Goal: Task Accomplishment & Management: Complete application form

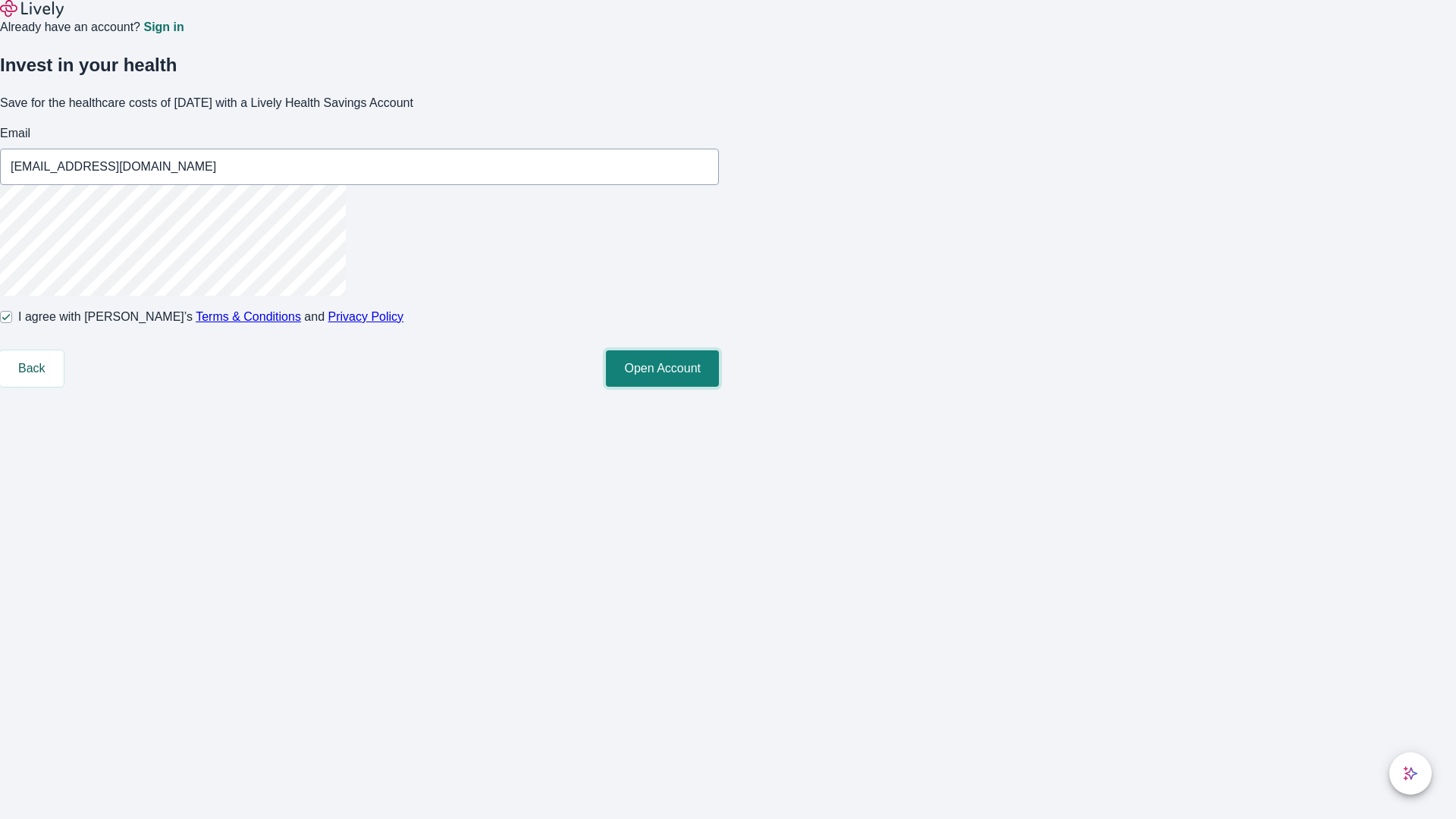
click at [719, 387] on button "Open Account" at bounding box center [663, 369] width 113 height 36
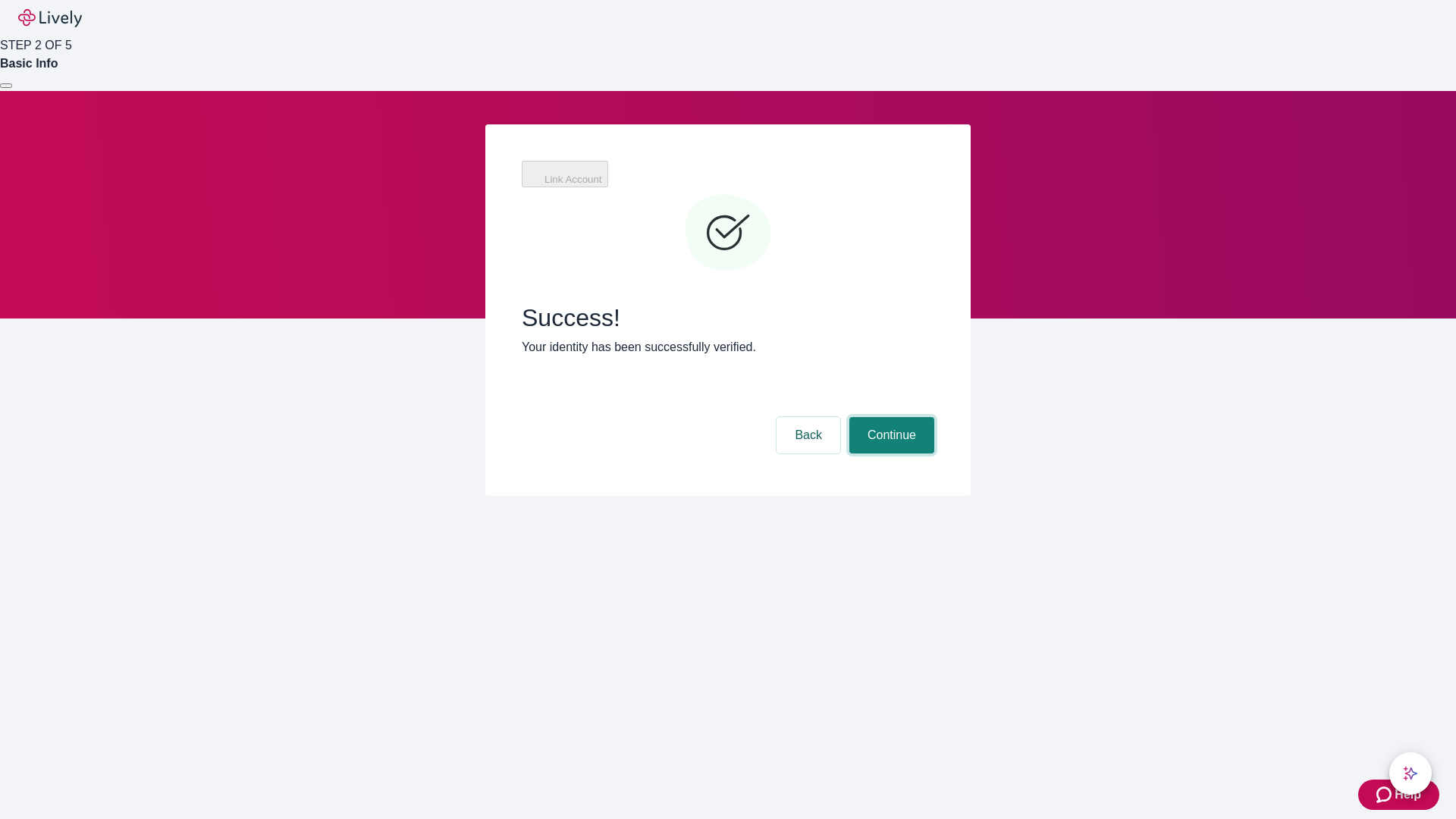
click at [890, 418] on button "Continue" at bounding box center [892, 435] width 85 height 36
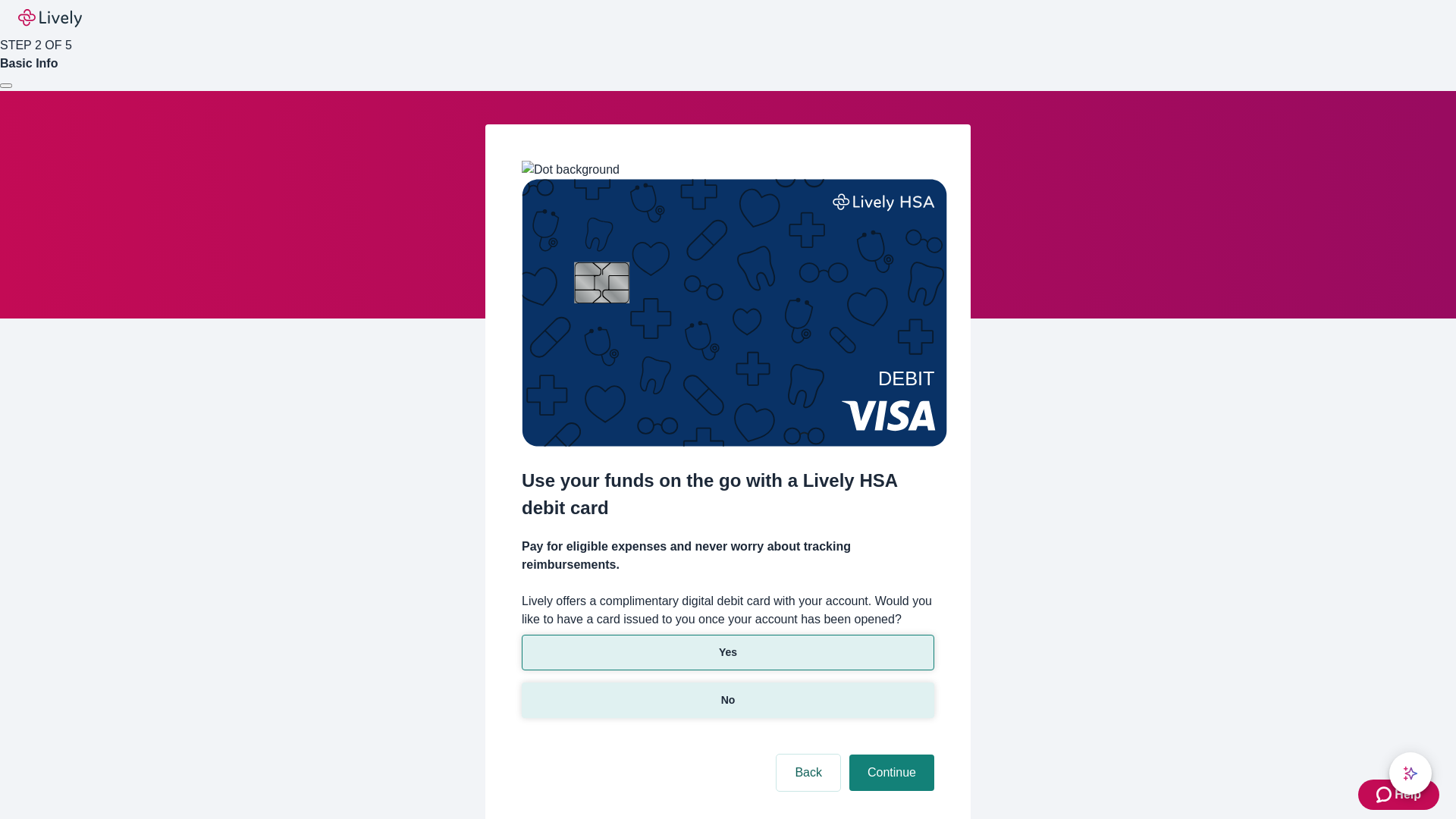
click at [728, 692] on p "No" at bounding box center [728, 700] width 14 height 16
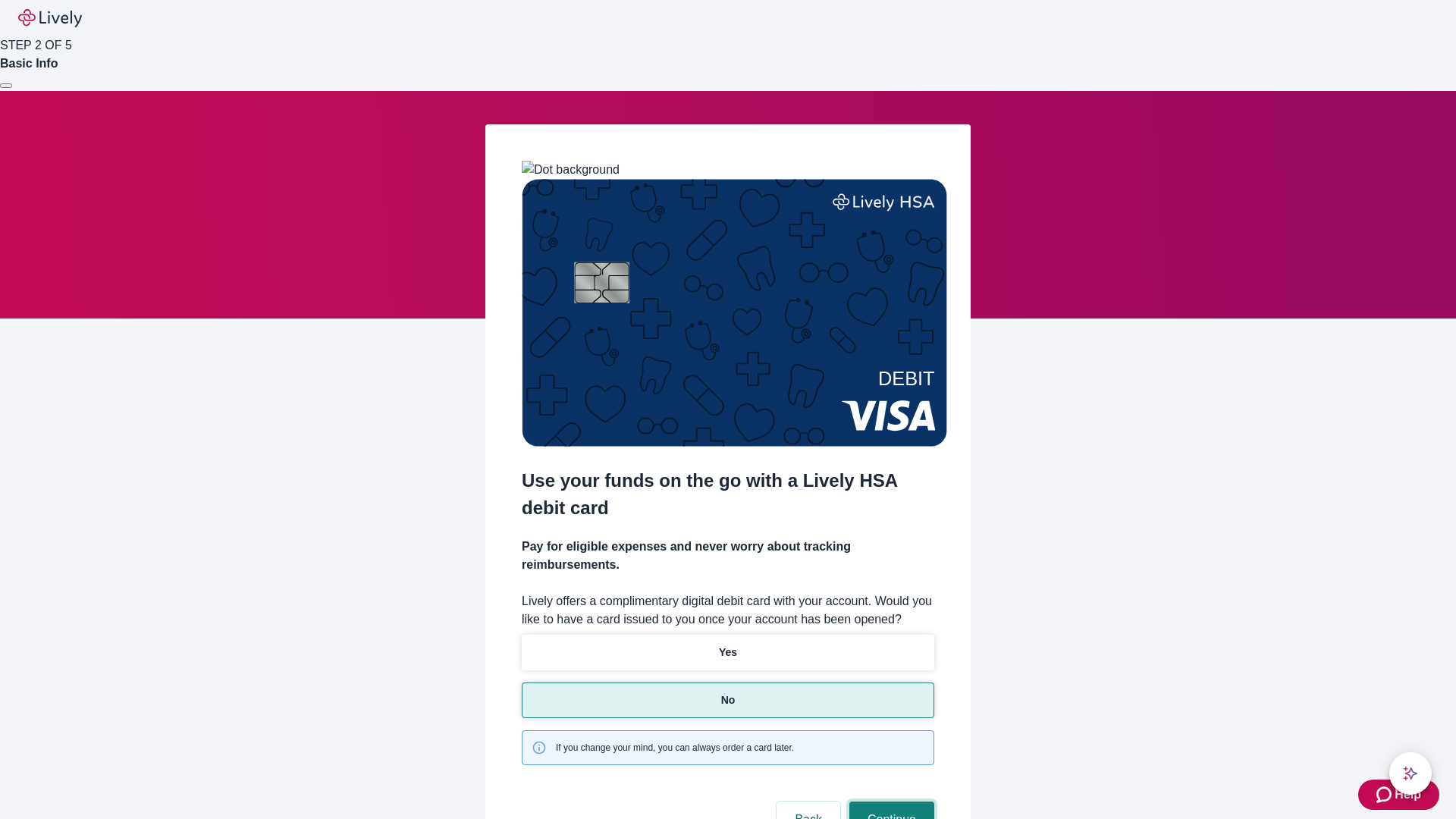
click at [890, 802] on button "Continue" at bounding box center [892, 820] width 85 height 36
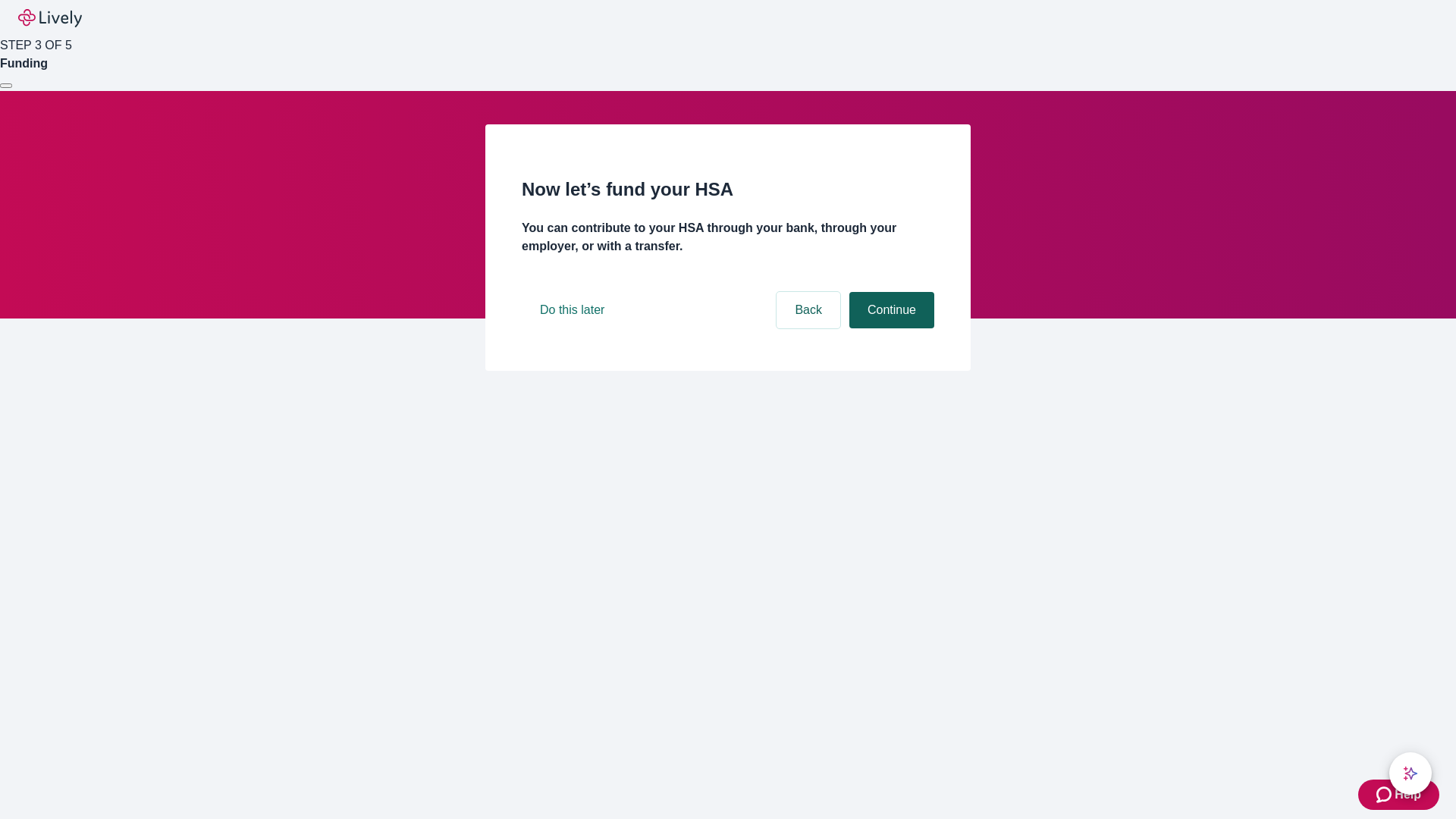
click at [890, 329] on button "Continue" at bounding box center [892, 309] width 85 height 36
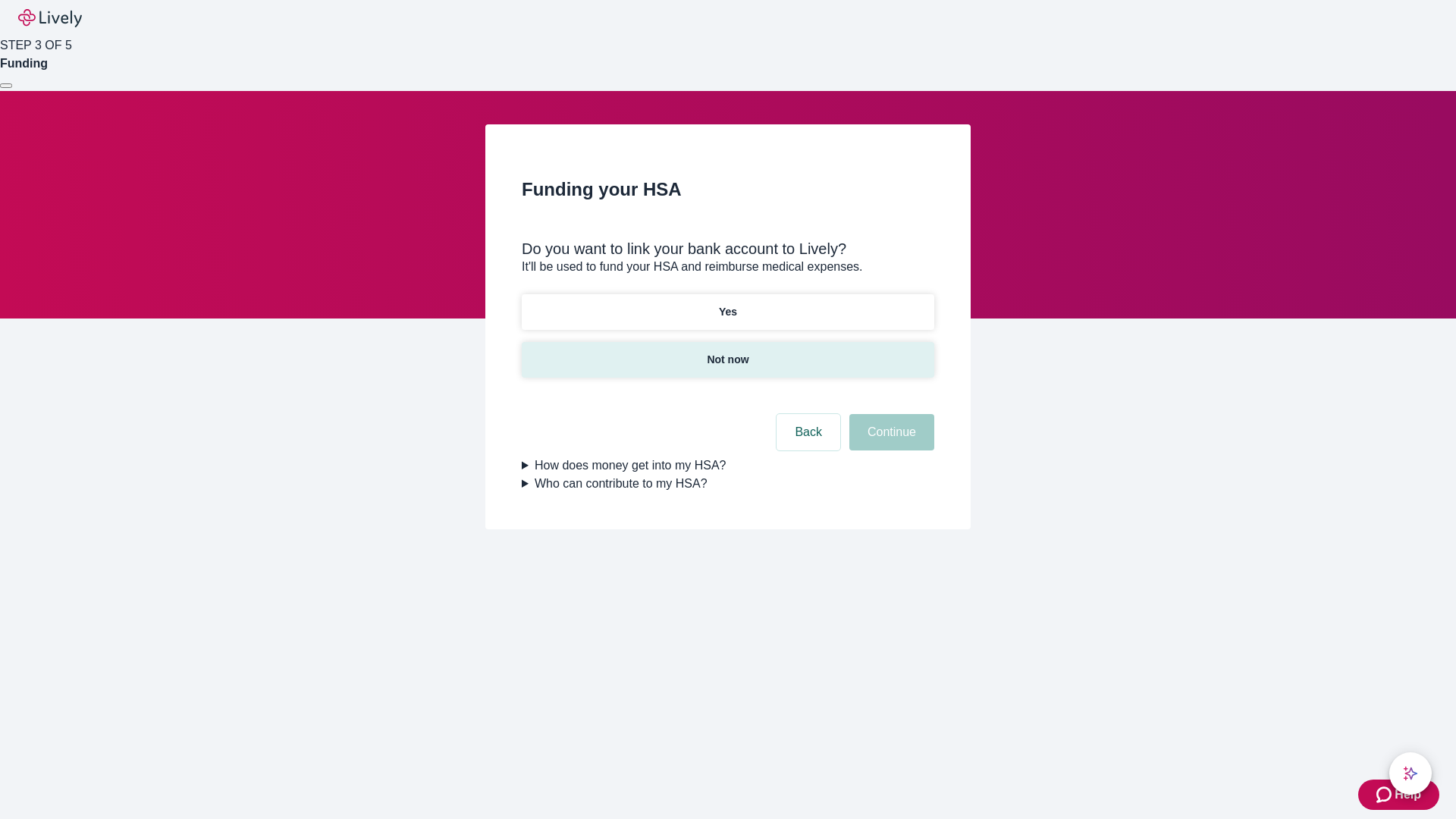
click at [728, 352] on p "Not now" at bounding box center [727, 359] width 41 height 16
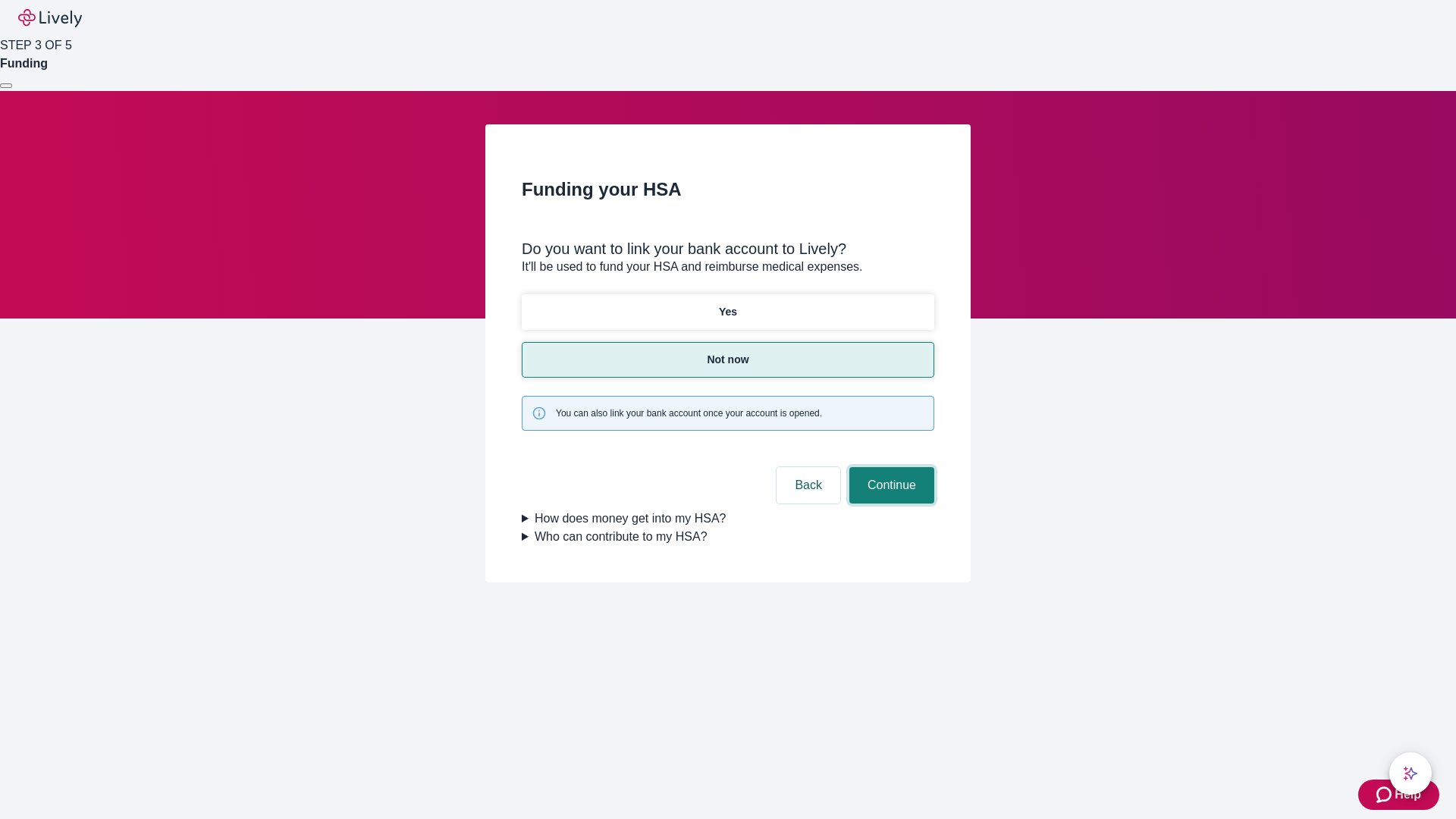
click at [890, 467] on button "Continue" at bounding box center [892, 485] width 85 height 36
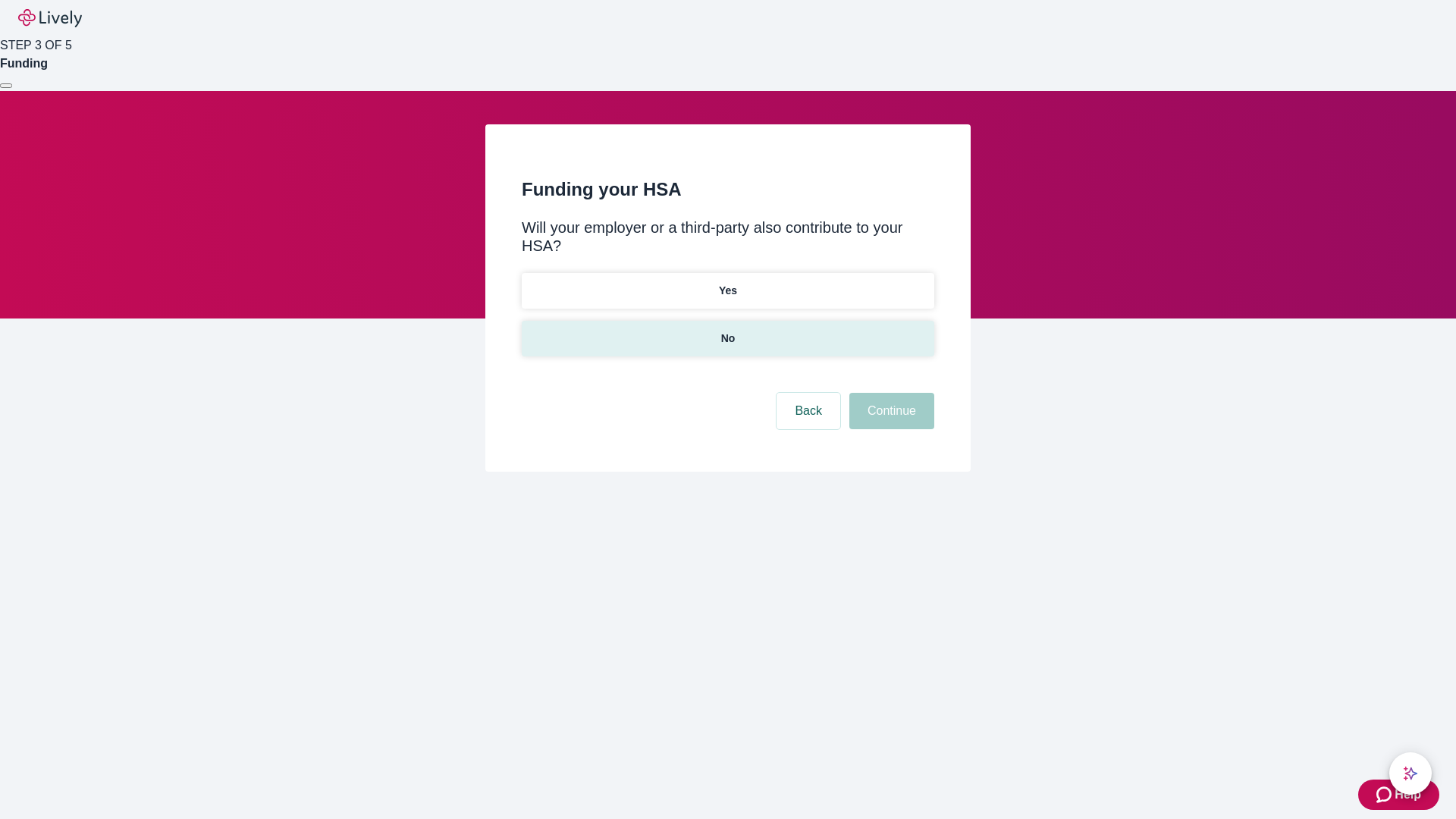
click at [728, 330] on p "No" at bounding box center [728, 338] width 14 height 16
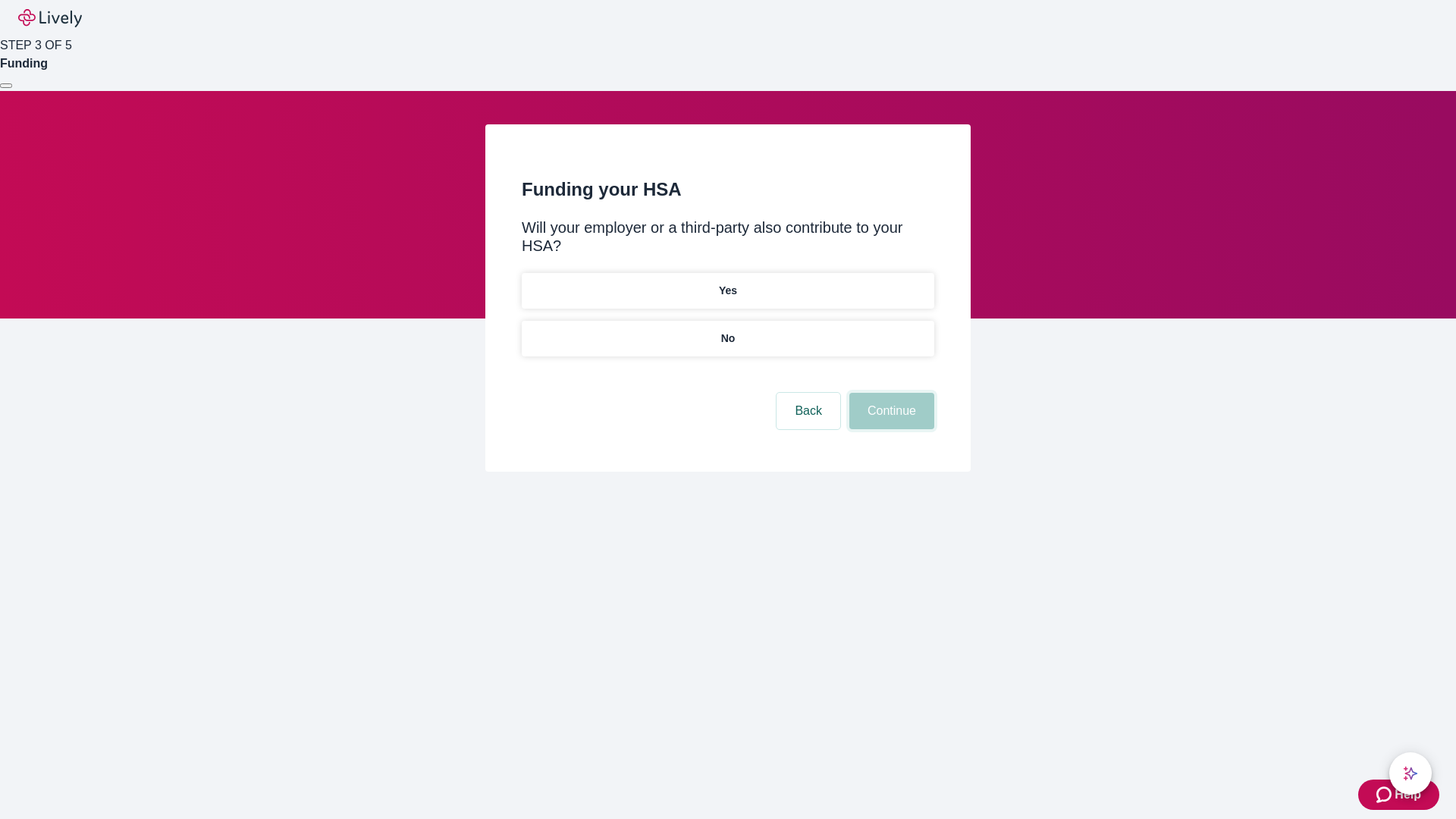
click at [890, 393] on button "Continue" at bounding box center [892, 411] width 85 height 36
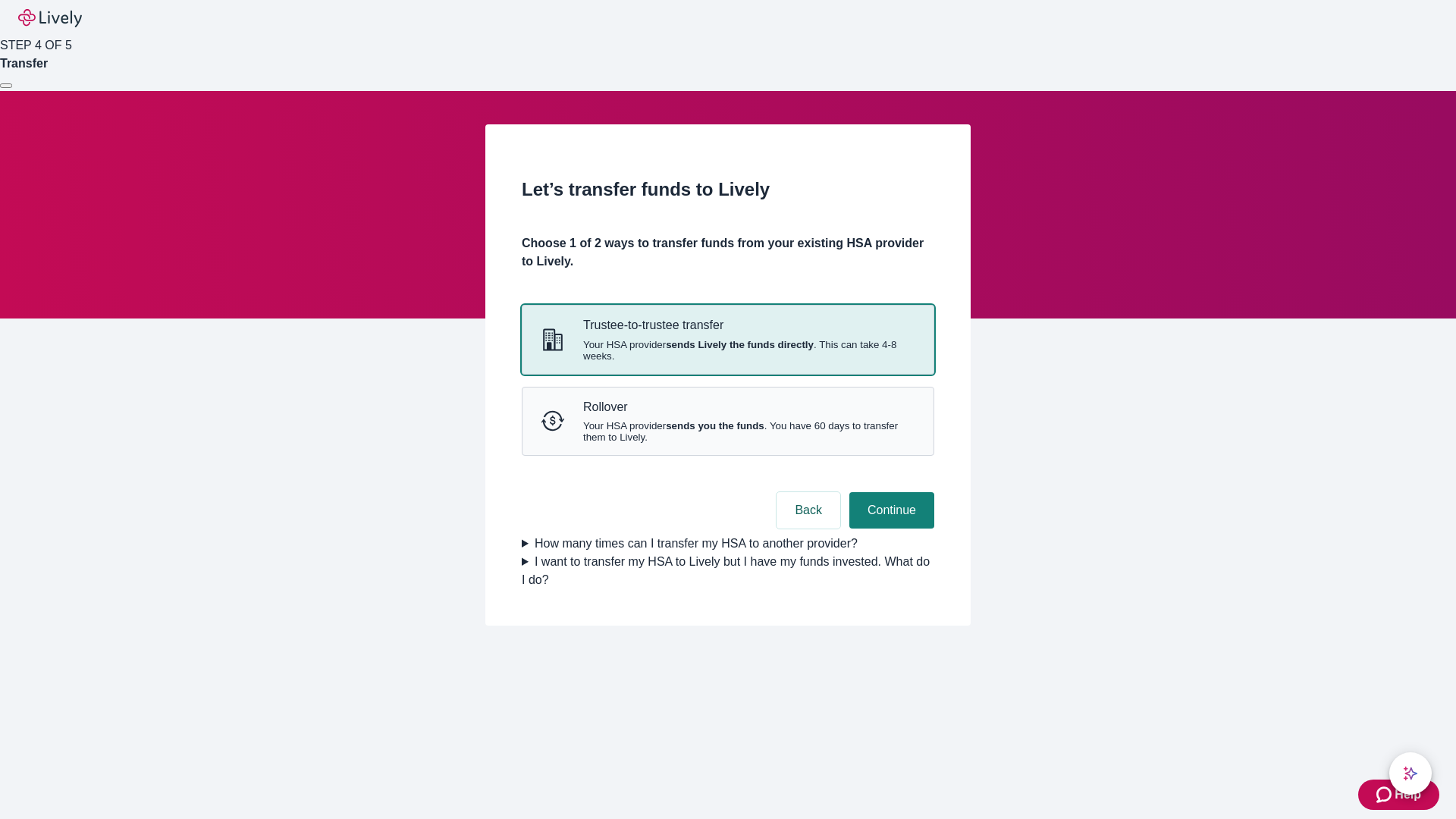
click at [728, 351] on strong "sends Lively the funds directly" at bounding box center [739, 344] width 148 height 11
click at [890, 528] on button "Continue" at bounding box center [892, 510] width 85 height 36
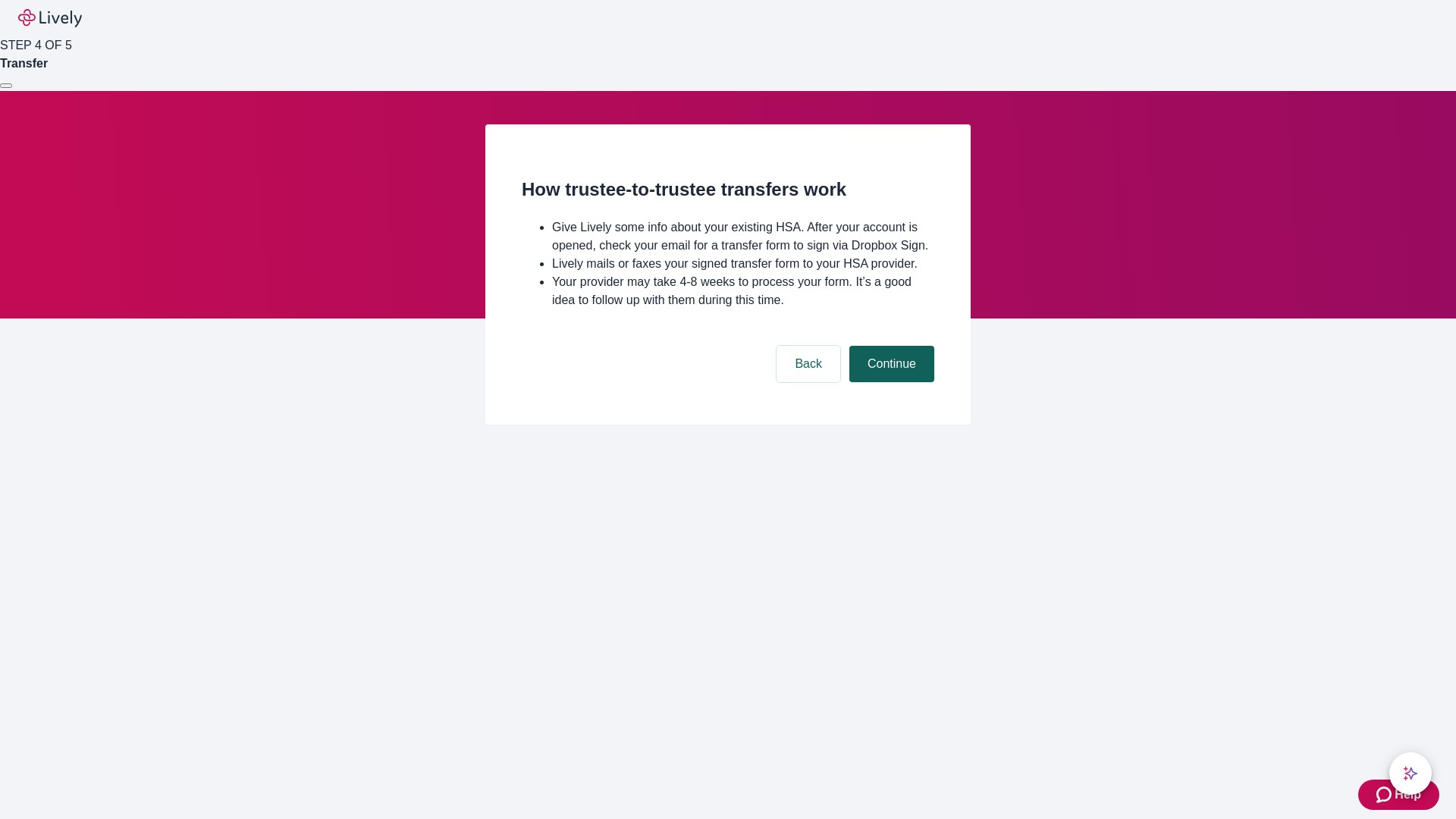
click at [890, 382] on button "Continue" at bounding box center [892, 363] width 85 height 36
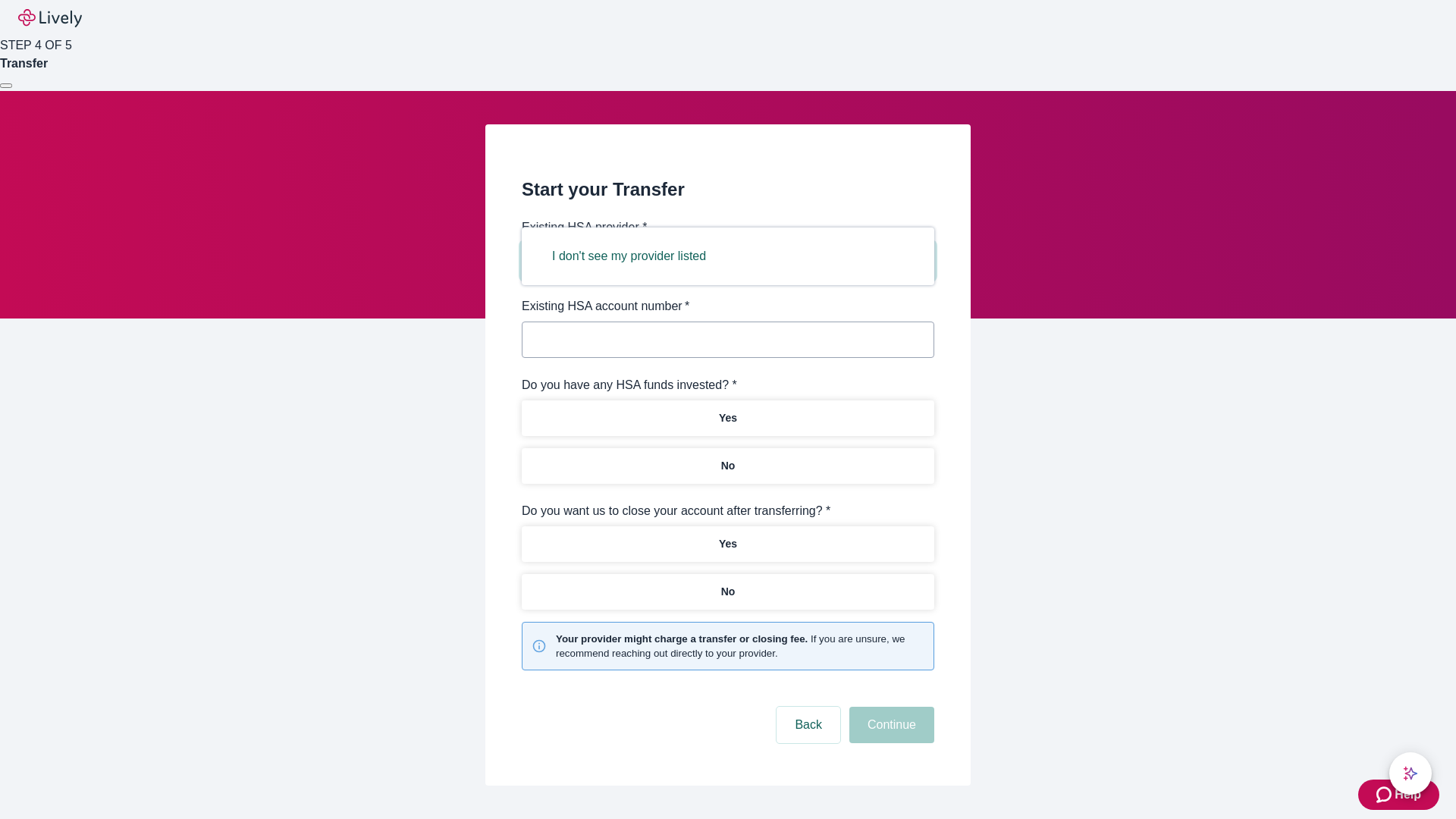
click at [634, 256] on button "I don't see my provider listed" at bounding box center [629, 256] width 190 height 36
type input "Other"
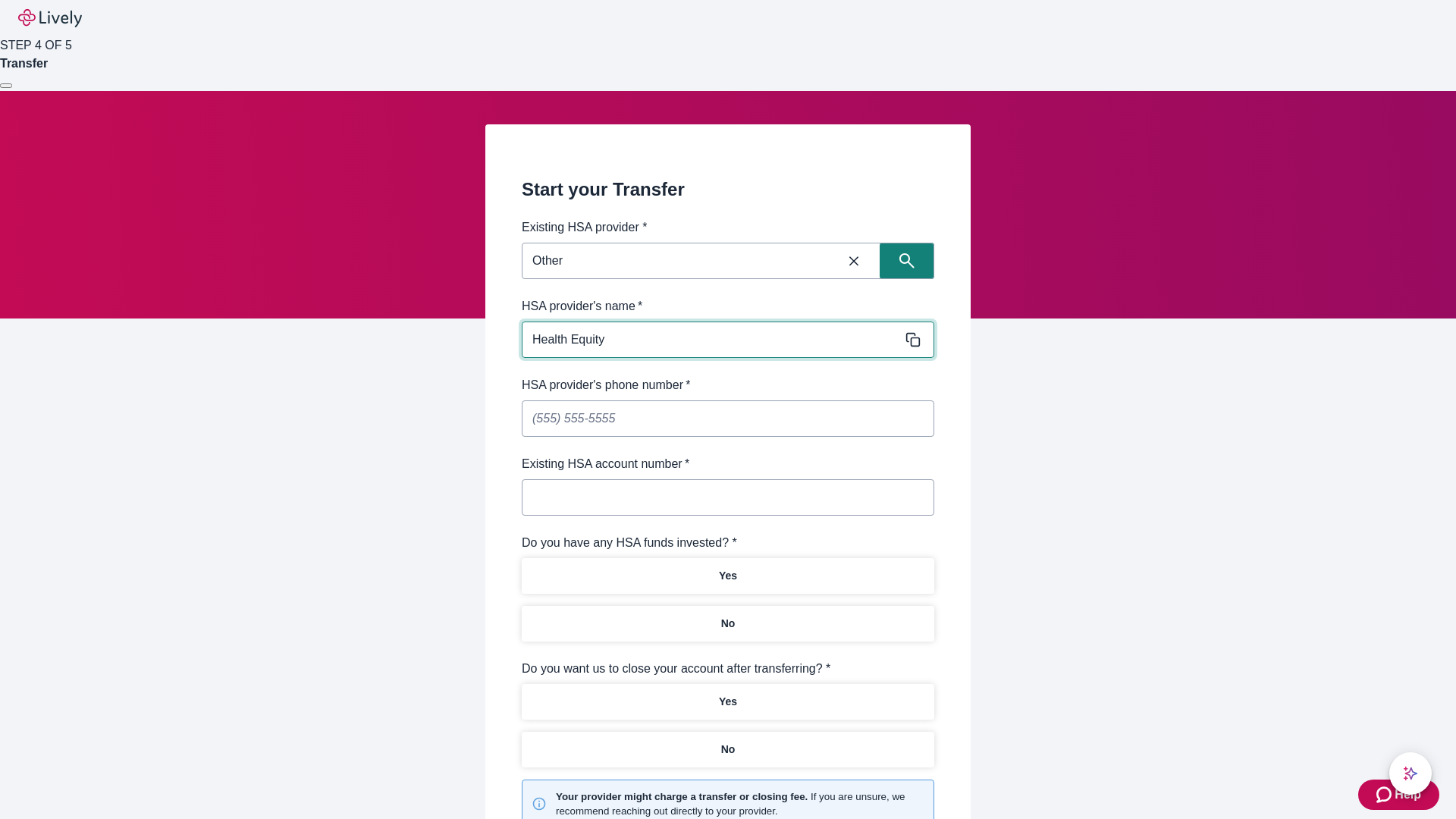
type input "Health Equity"
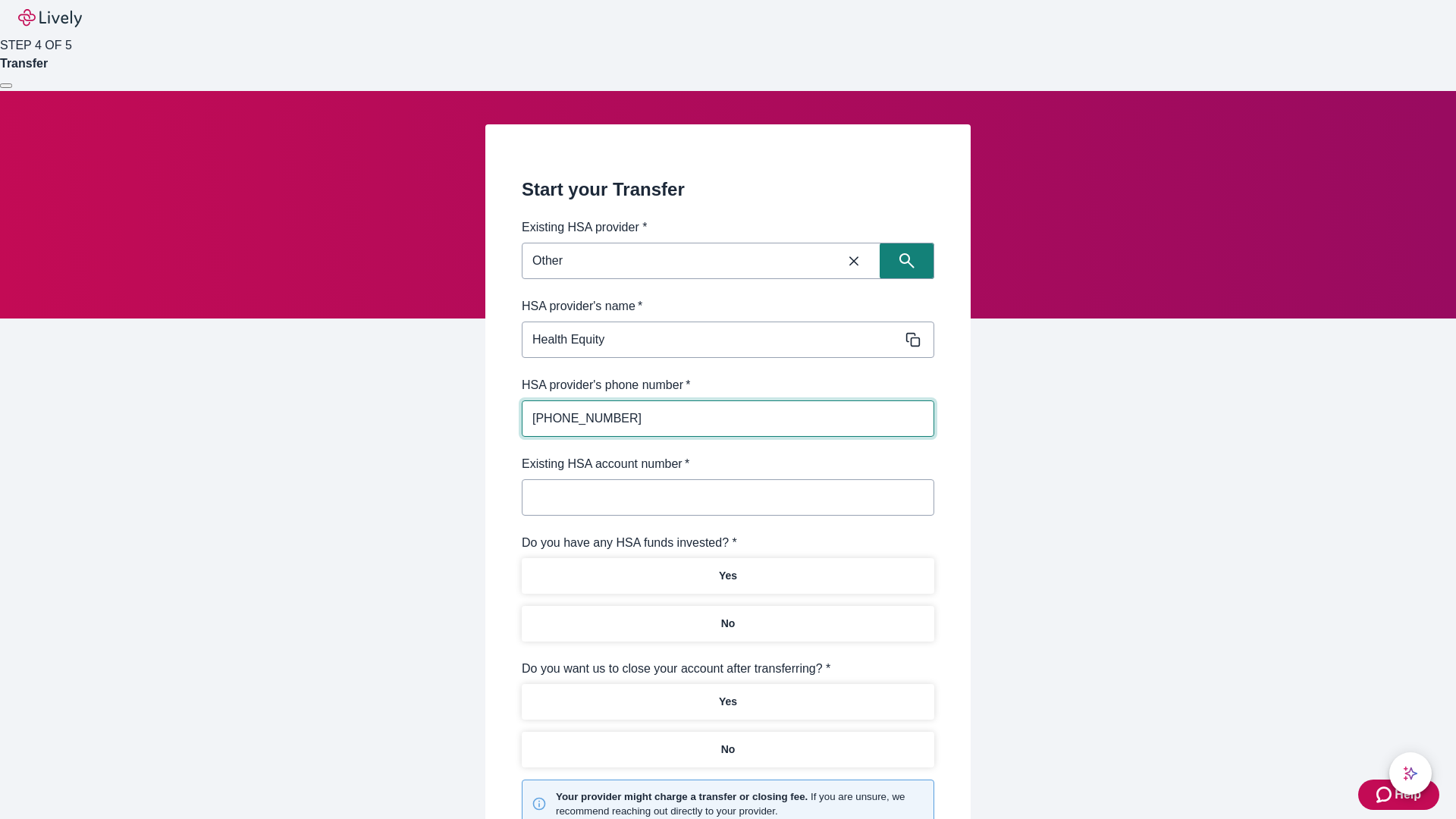
type input "(434) 343-4344"
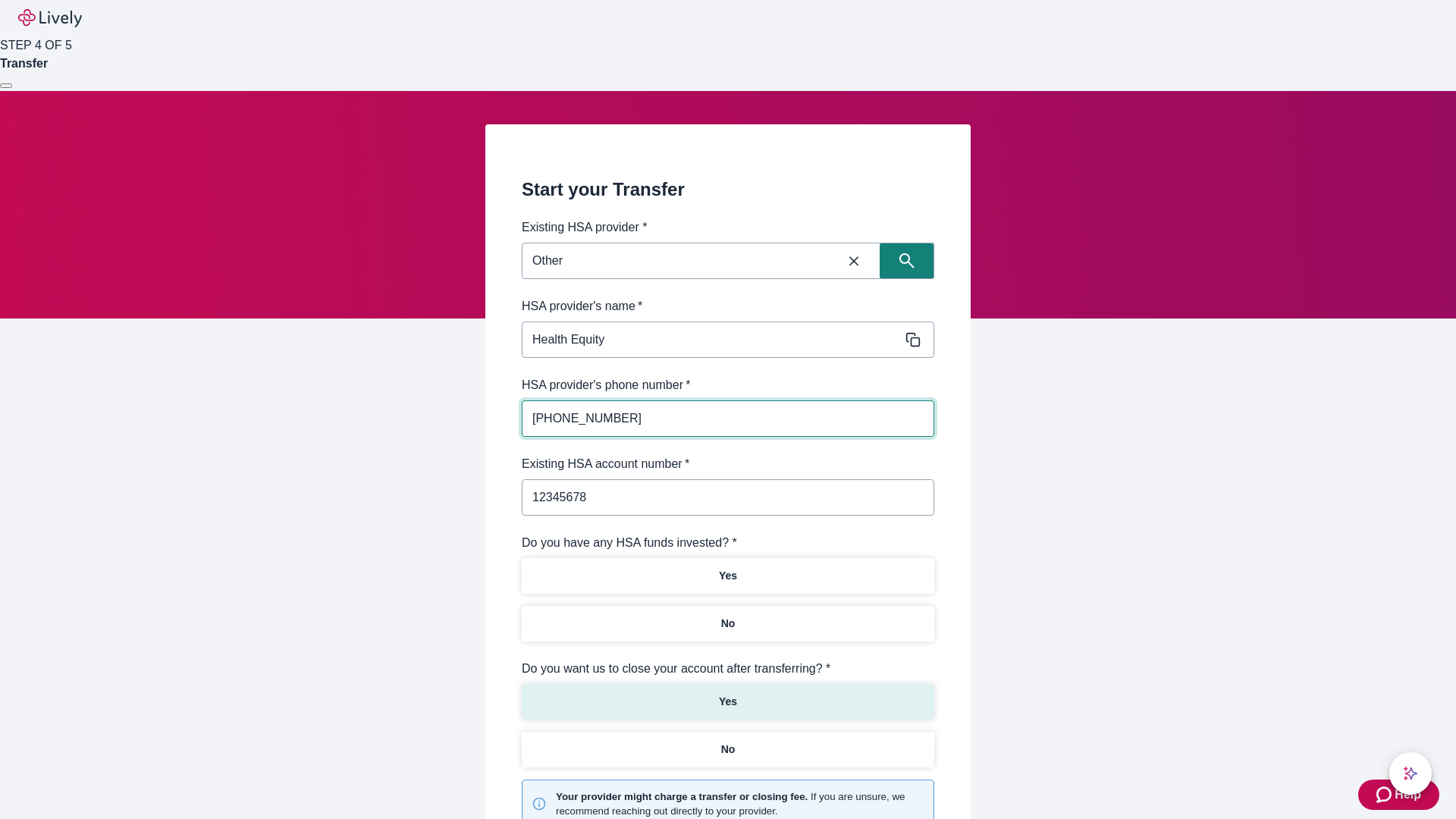
type input "12345678"
click at [728, 616] on p "No" at bounding box center [728, 624] width 14 height 16
click at [728, 694] on p "Yes" at bounding box center [728, 702] width 19 height 16
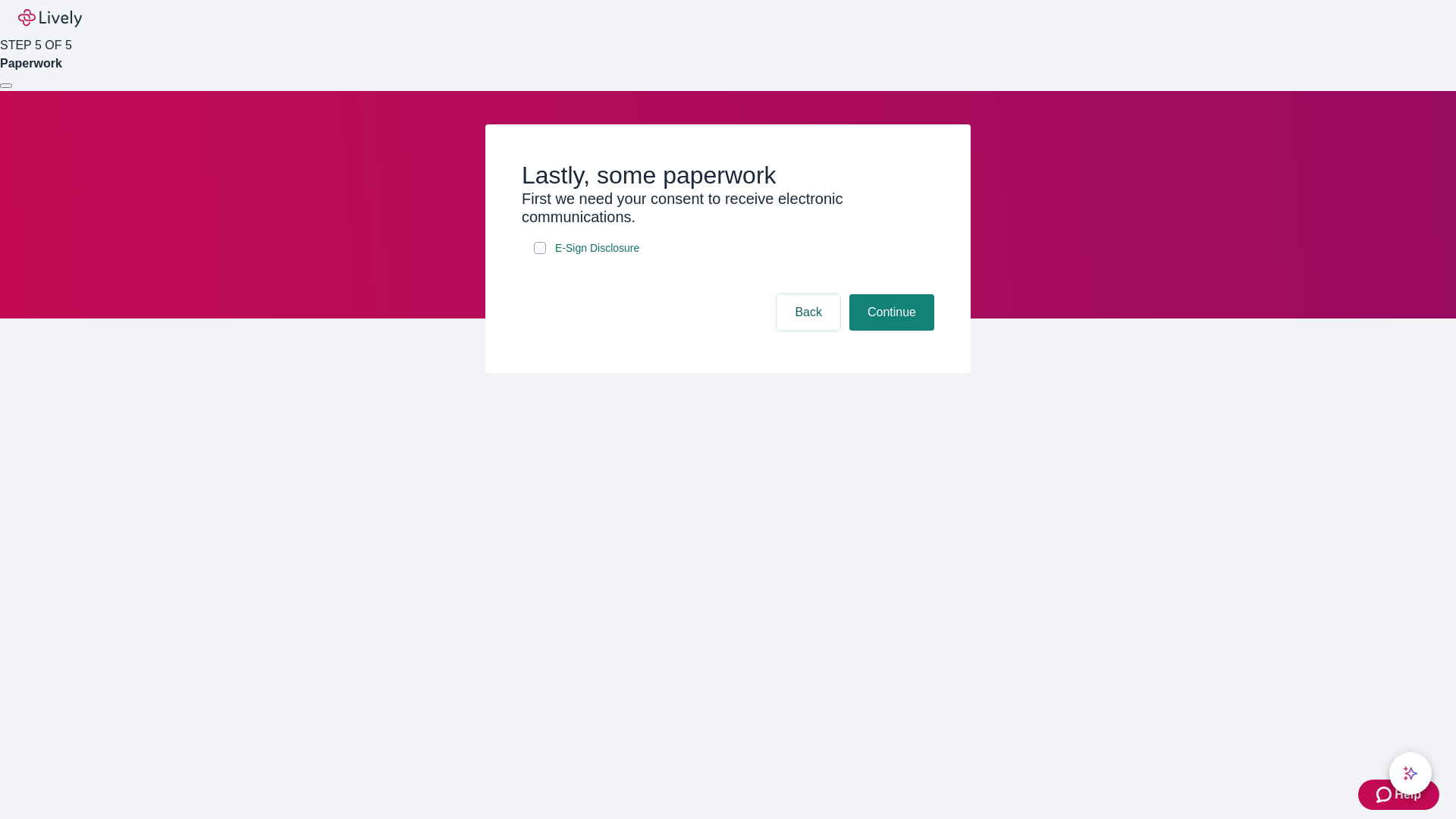
click at [540, 254] on input "E-Sign Disclosure" at bounding box center [540, 248] width 12 height 12
checkbox input "true"
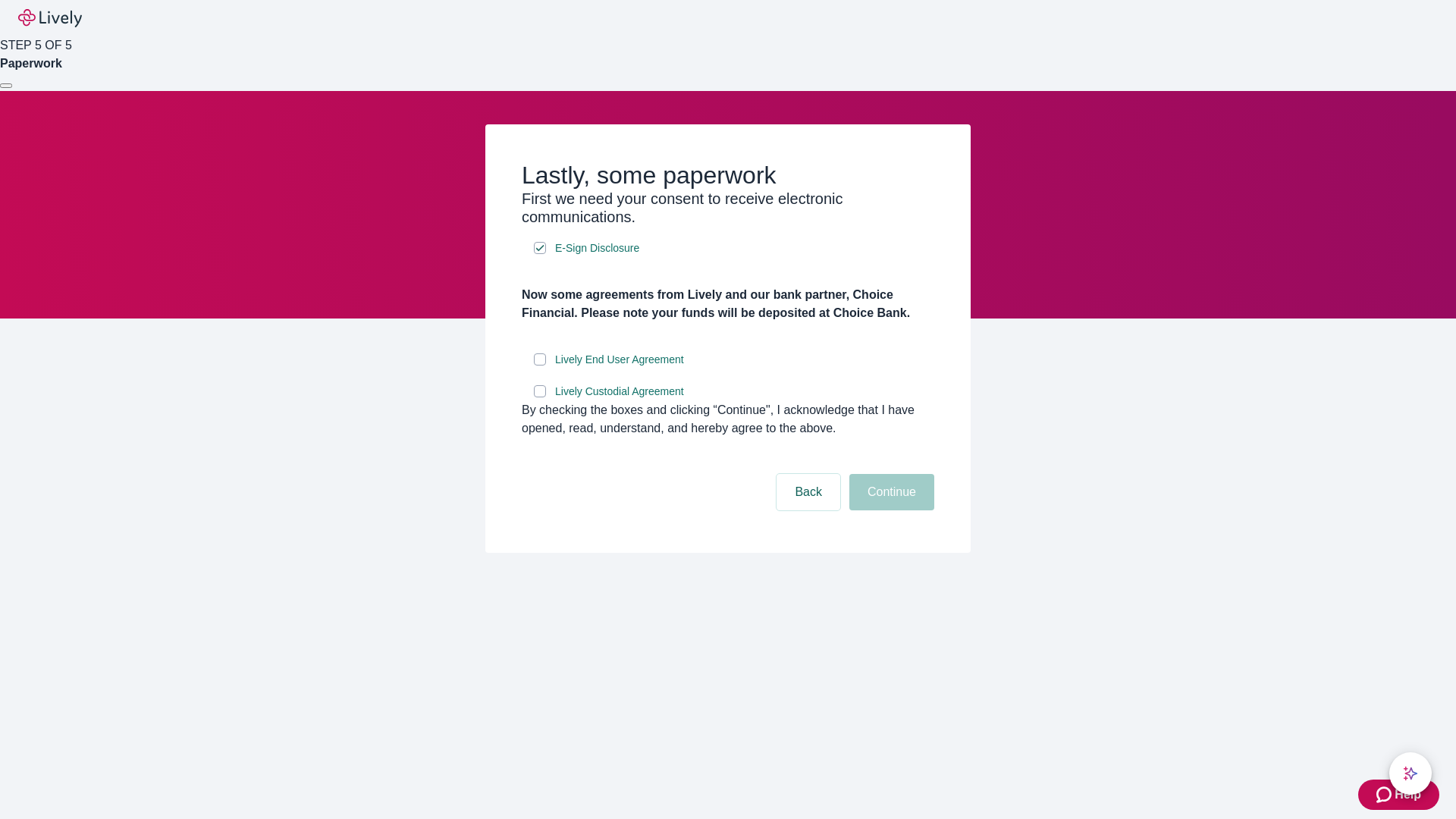
click at [540, 366] on input "Lively End User Agreement" at bounding box center [540, 359] width 12 height 12
checkbox input "true"
click at [540, 397] on input "Lively Custodial Agreement" at bounding box center [540, 391] width 12 height 12
checkbox input "true"
click at [890, 511] on button "Continue" at bounding box center [892, 492] width 85 height 36
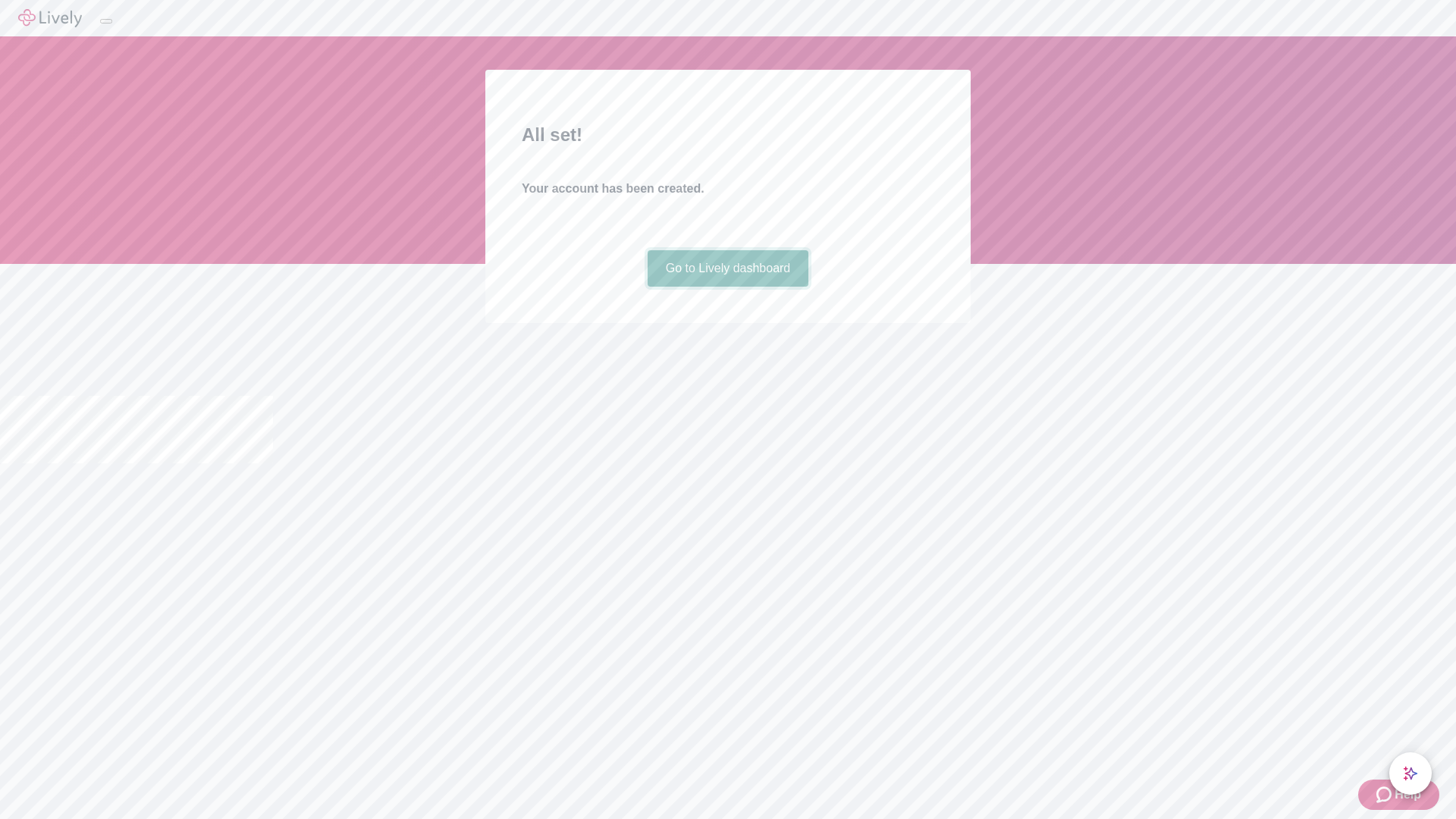
click at [728, 287] on link "Go to Lively dashboard" at bounding box center [728, 268] width 161 height 36
